Goal: Information Seeking & Learning: Learn about a topic

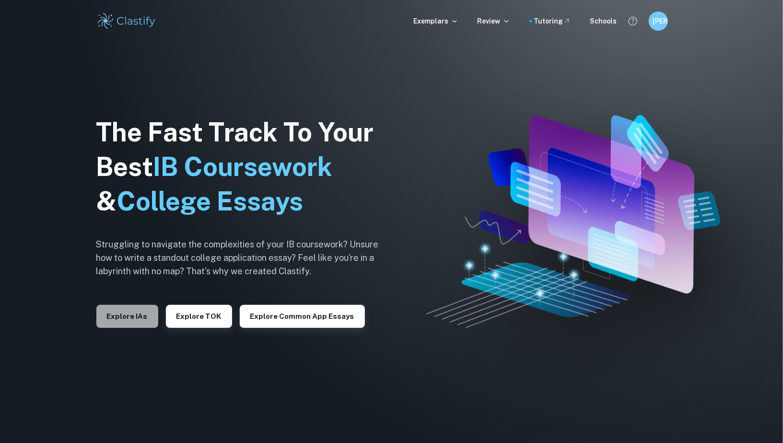
click at [135, 311] on button "Explore IAs" at bounding box center [127, 316] width 62 height 23
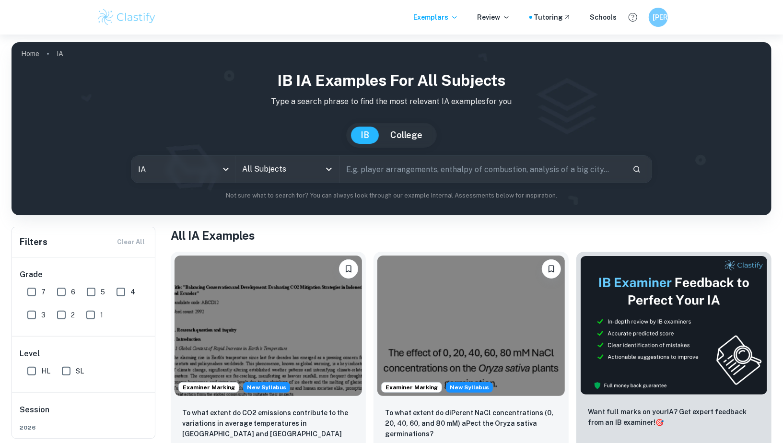
click at [377, 174] on input "text" at bounding box center [482, 169] width 285 height 27
type input "imagination"
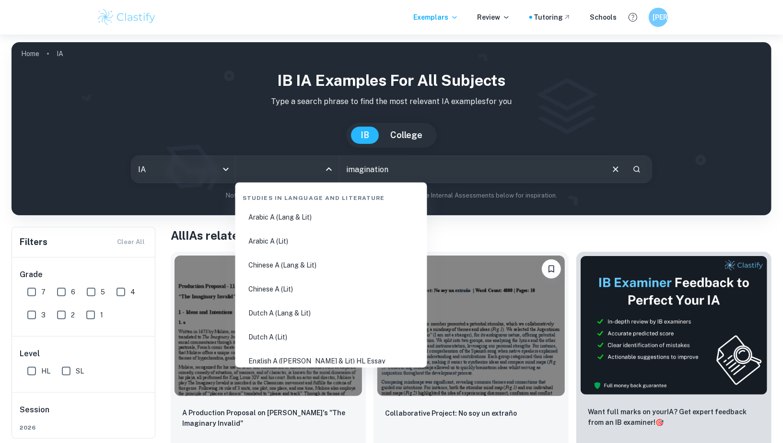
click at [282, 172] on input "All Subjects" at bounding box center [280, 169] width 81 height 18
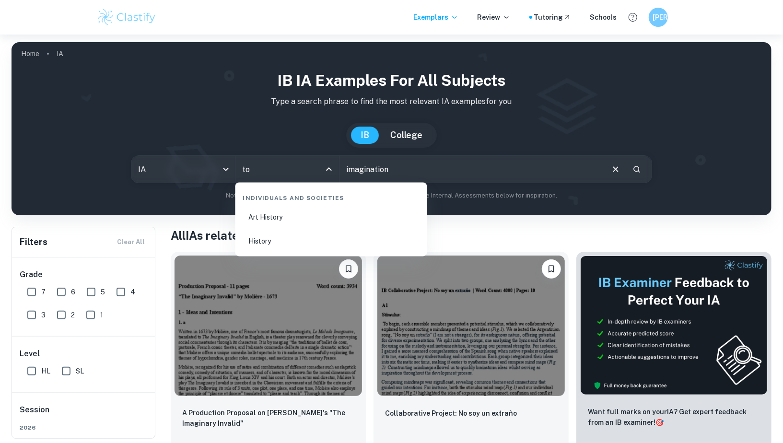
type input "t"
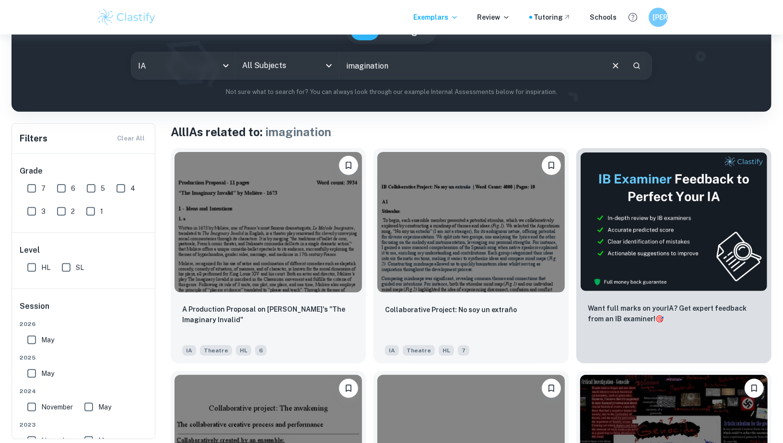
click at [297, 66] on input "All Subjects" at bounding box center [280, 66] width 81 height 18
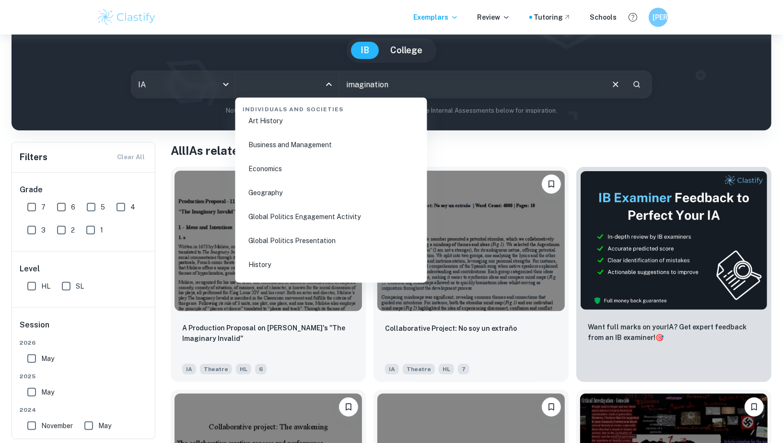
scroll to position [1002, 0]
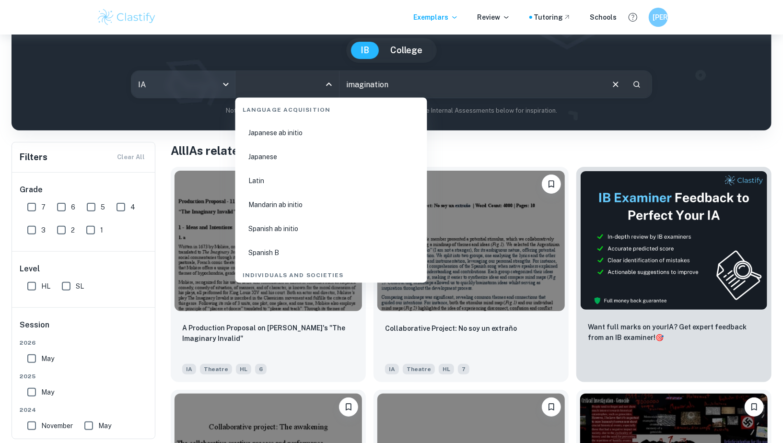
click at [177, 73] on body "We value your privacy We use cookies to enhance your browsing experience, serve…" at bounding box center [391, 171] width 783 height 443
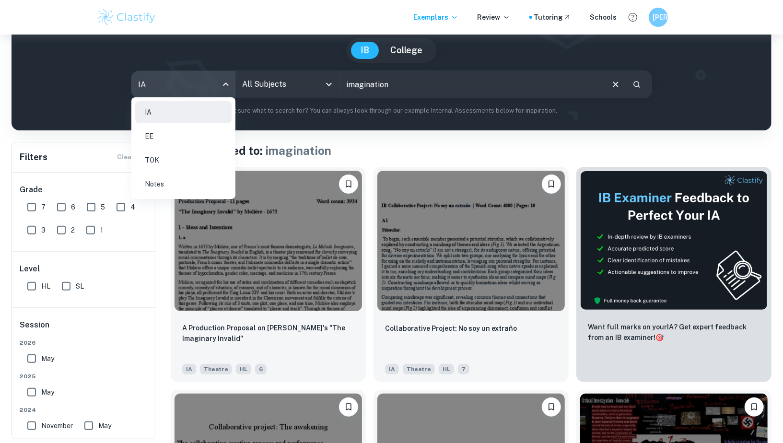
click at [159, 166] on li "TOK" at bounding box center [183, 160] width 96 height 22
type input "tok"
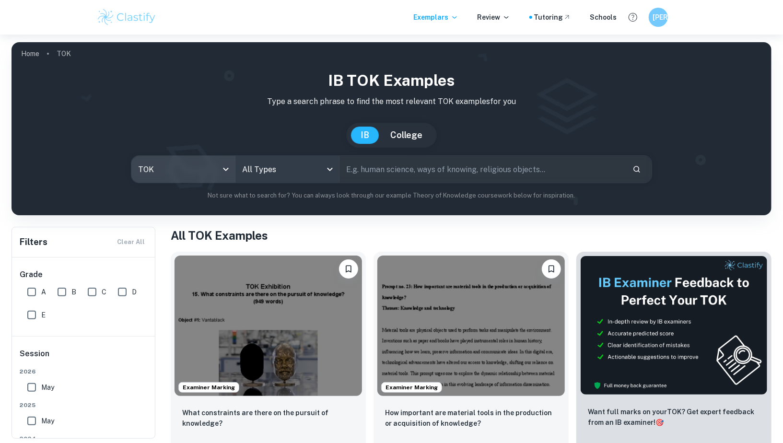
click at [274, 172] on body "We value your privacy We use cookies to enhance your browsing experience, serve…" at bounding box center [391, 256] width 783 height 443
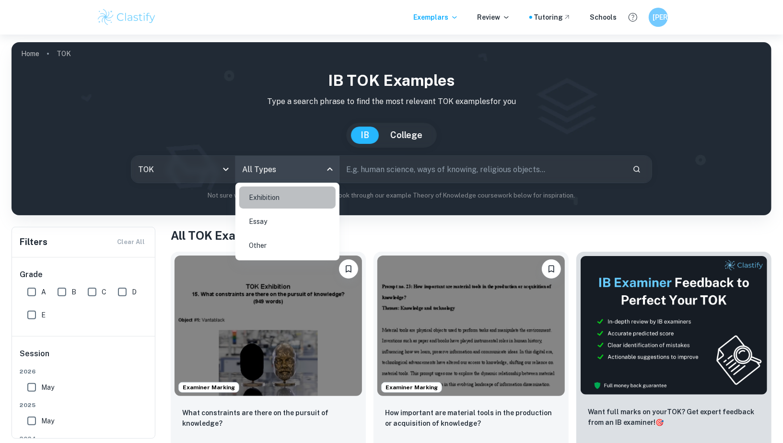
click at [270, 200] on li "Exhibition" at bounding box center [287, 198] width 96 height 22
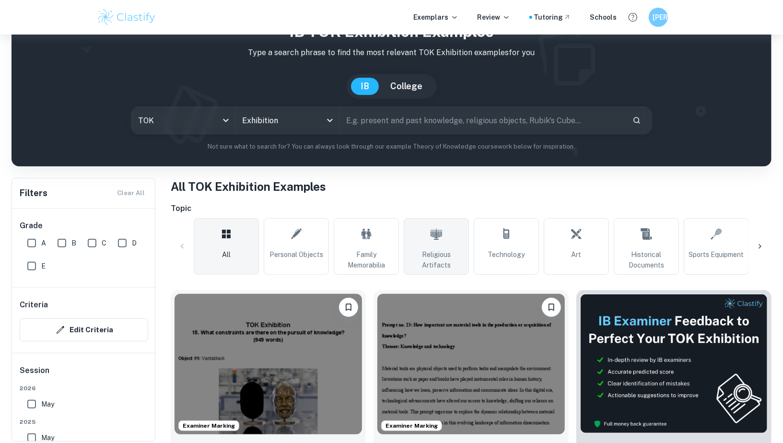
scroll to position [55, 0]
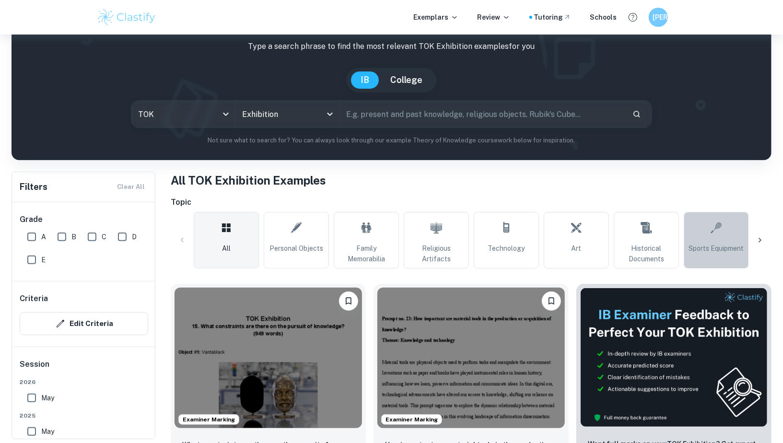
click at [768, 236] on div at bounding box center [760, 240] width 23 height 23
click at [764, 237] on icon at bounding box center [761, 241] width 10 height 10
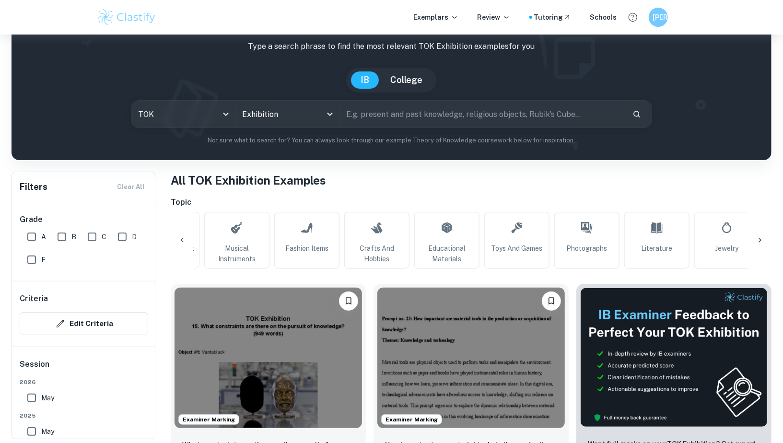
scroll to position [0, 610]
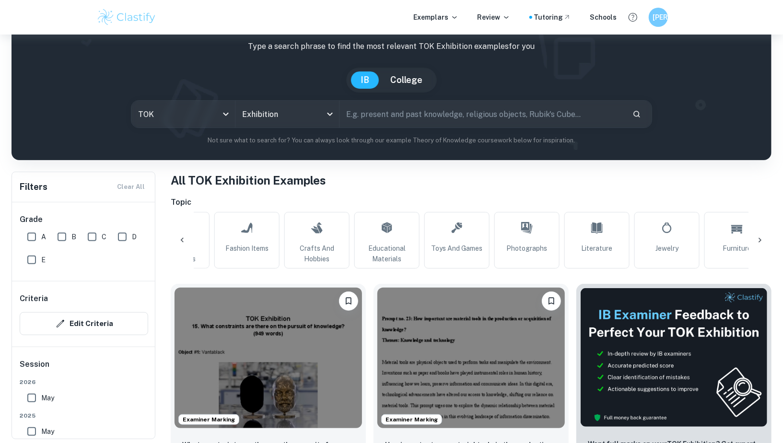
click at [764, 237] on icon at bounding box center [761, 241] width 10 height 10
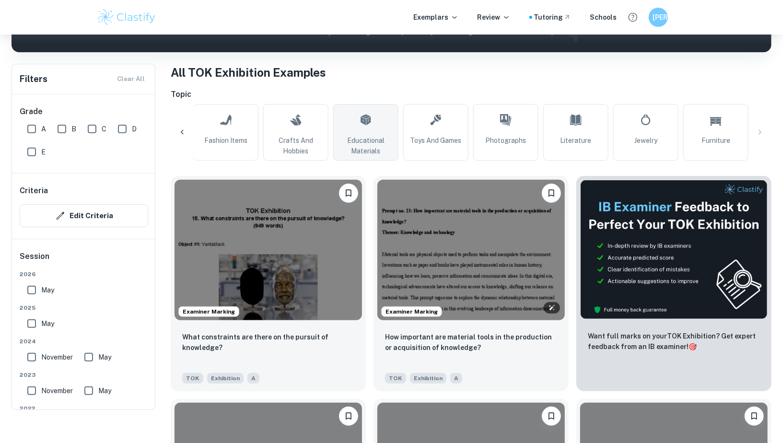
scroll to position [0, 0]
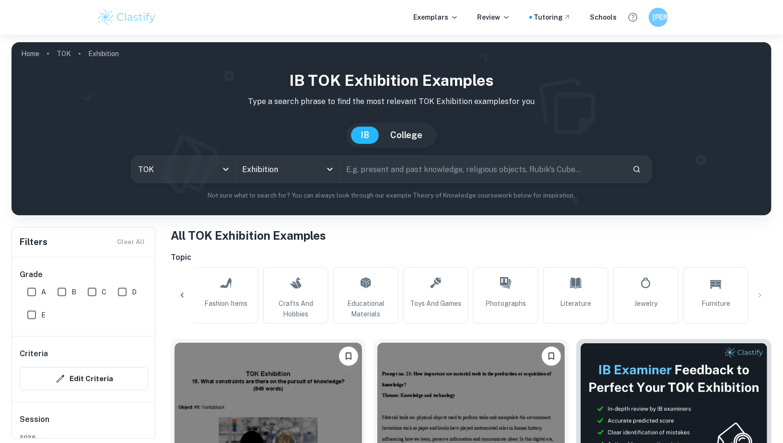
click at [426, 179] on input "text" at bounding box center [482, 169] width 285 height 27
type input "imagination"
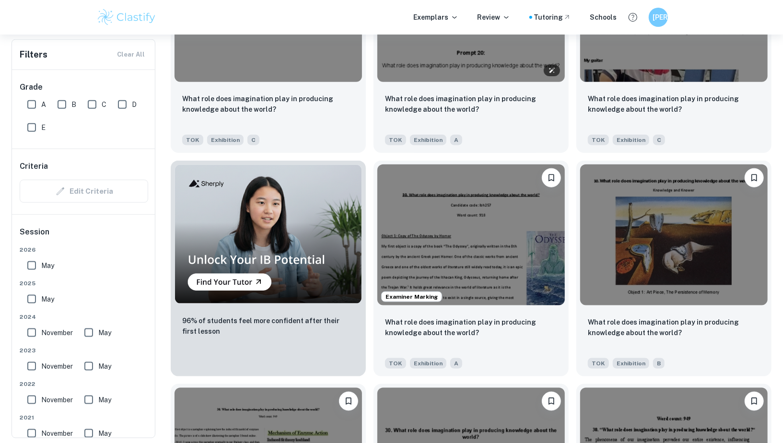
scroll to position [630, 0]
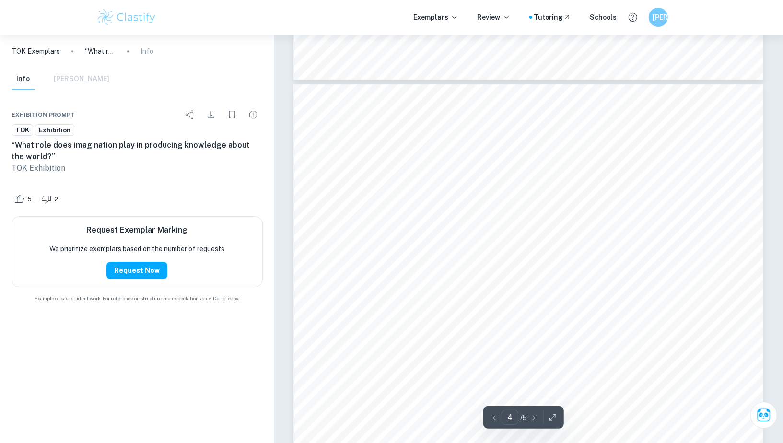
scroll to position [1983, 0]
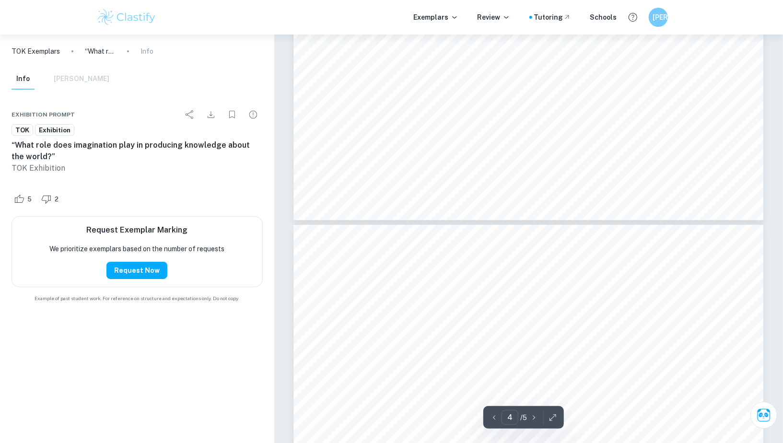
type input "5"
